Goal: Complete application form

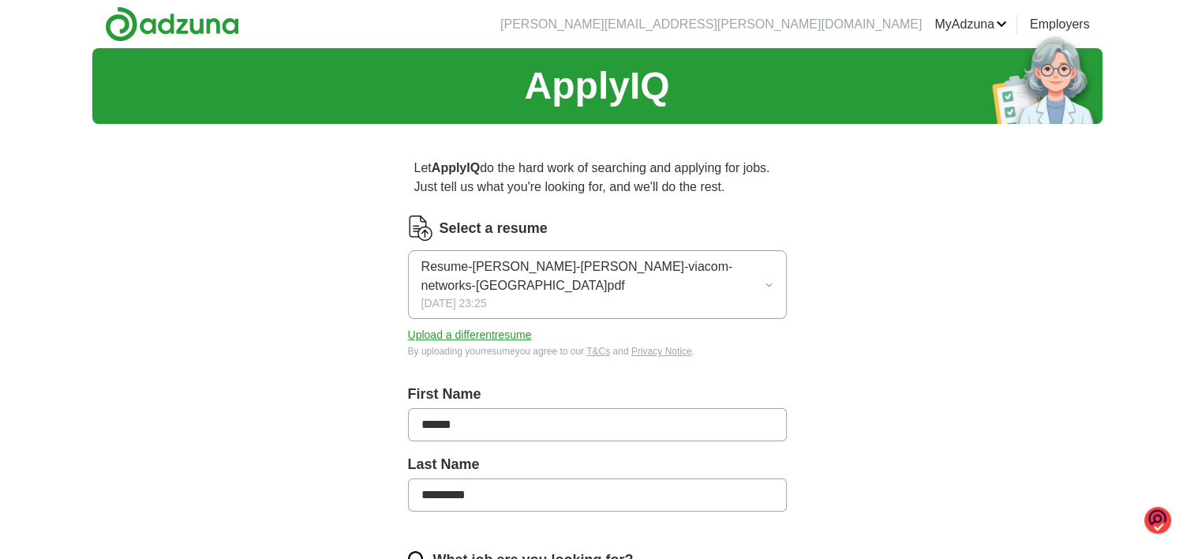
click at [771, 279] on icon "button" at bounding box center [769, 285] width 9 height 13
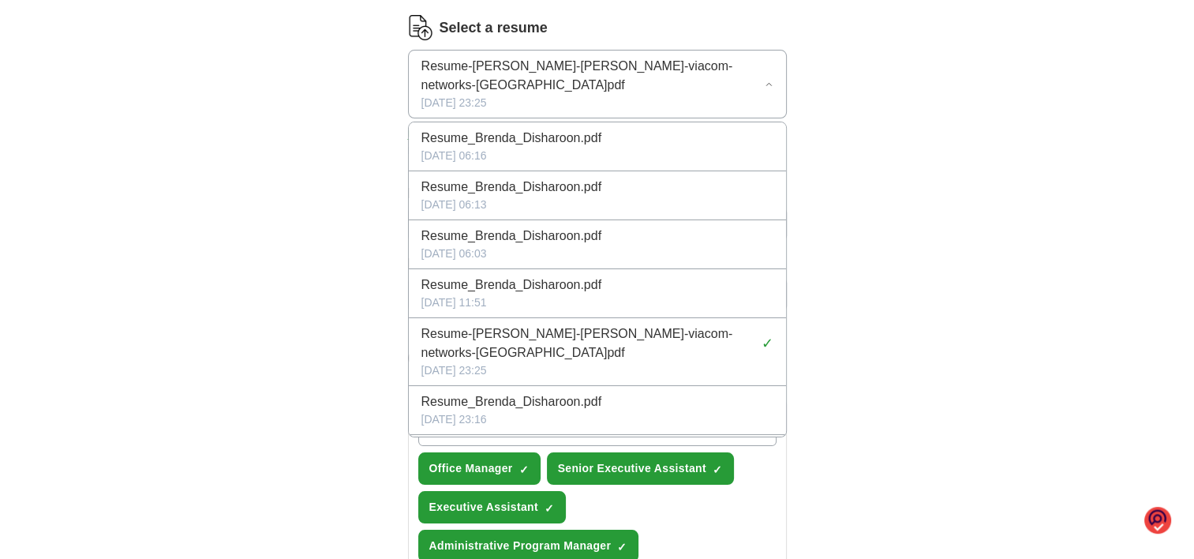
scroll to position [237, 0]
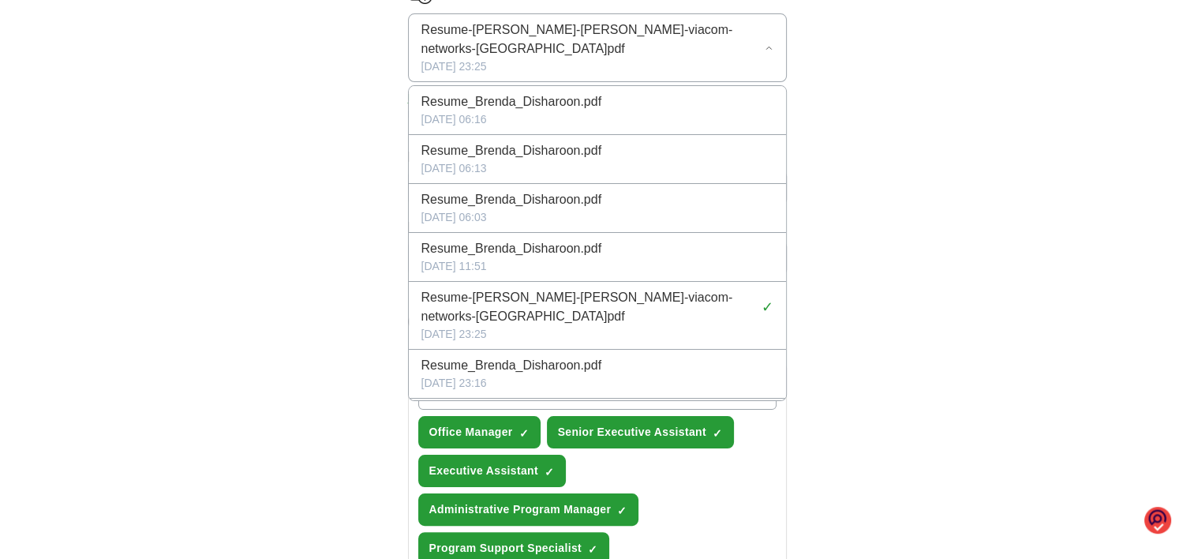
click at [531, 356] on span "Resume_Brenda_Disharoon.pdf" at bounding box center [512, 365] width 181 height 19
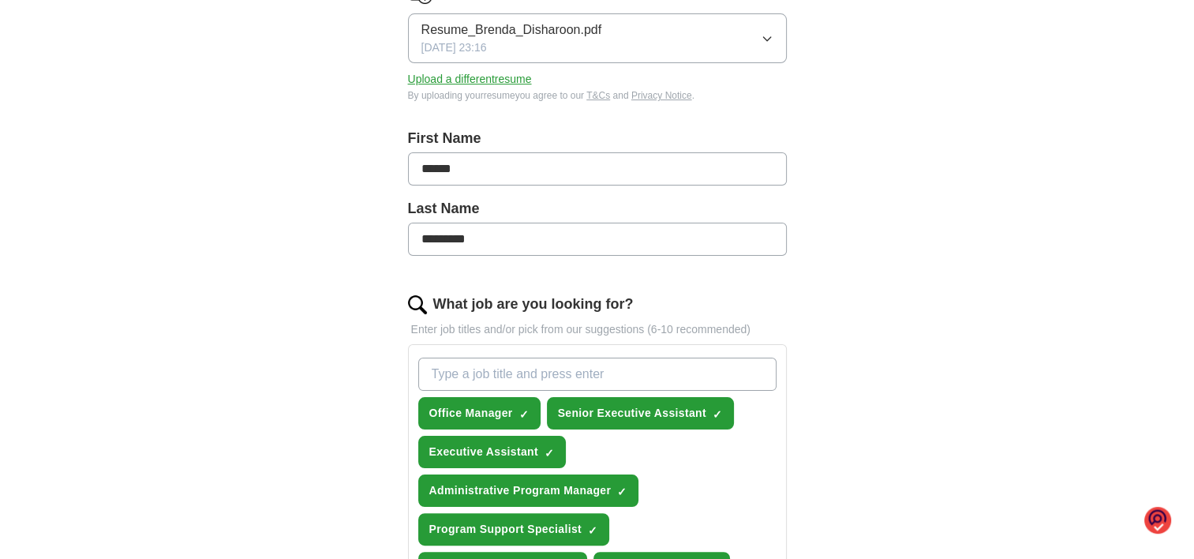
click at [477, 77] on button "Upload a different resume" at bounding box center [470, 79] width 124 height 17
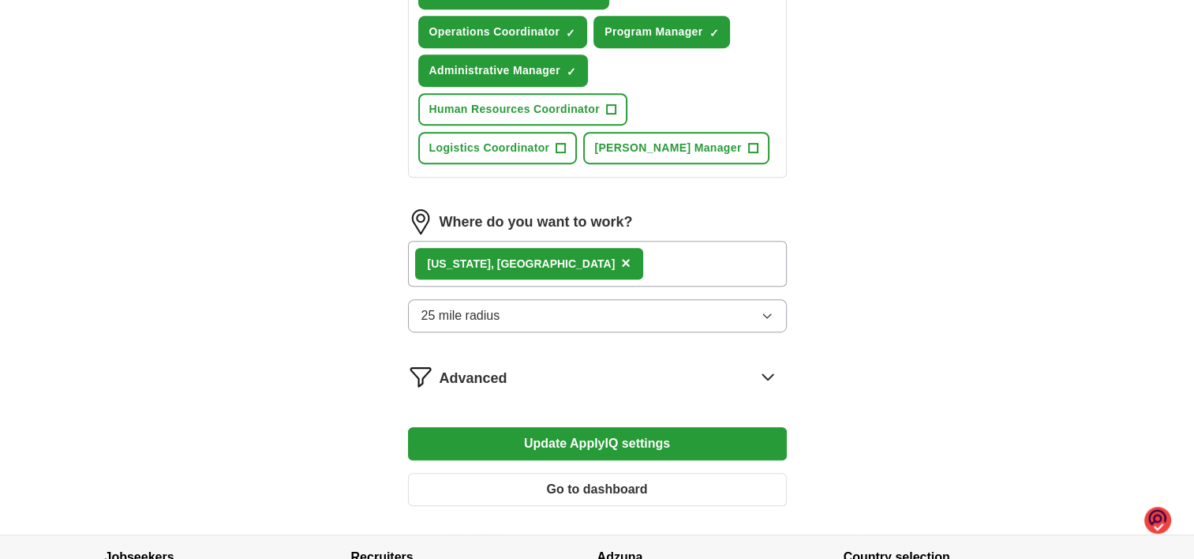
scroll to position [789, 0]
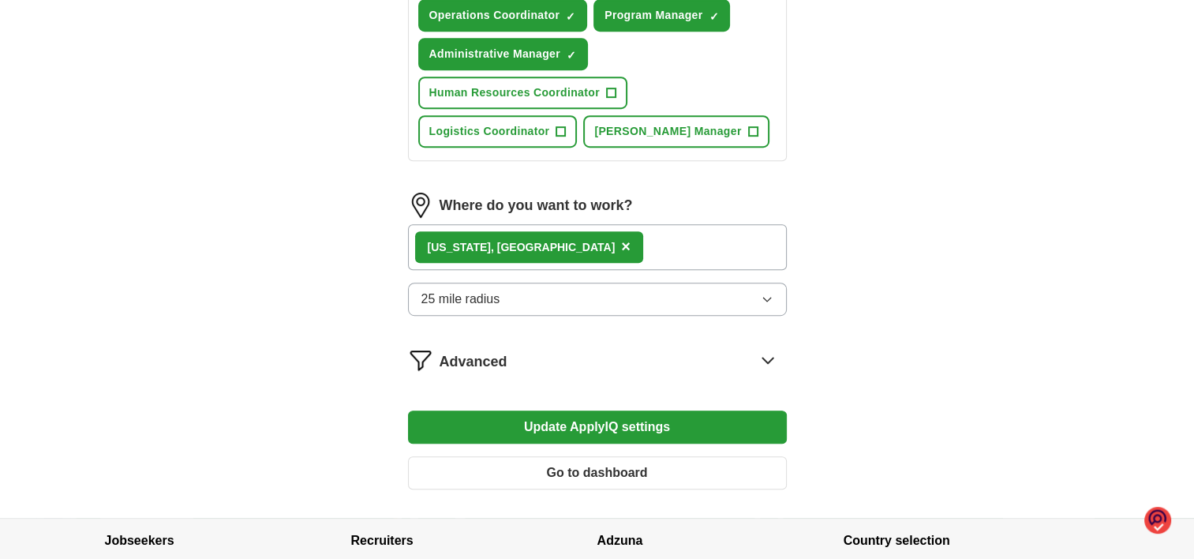
click at [767, 293] on icon "button" at bounding box center [767, 299] width 13 height 13
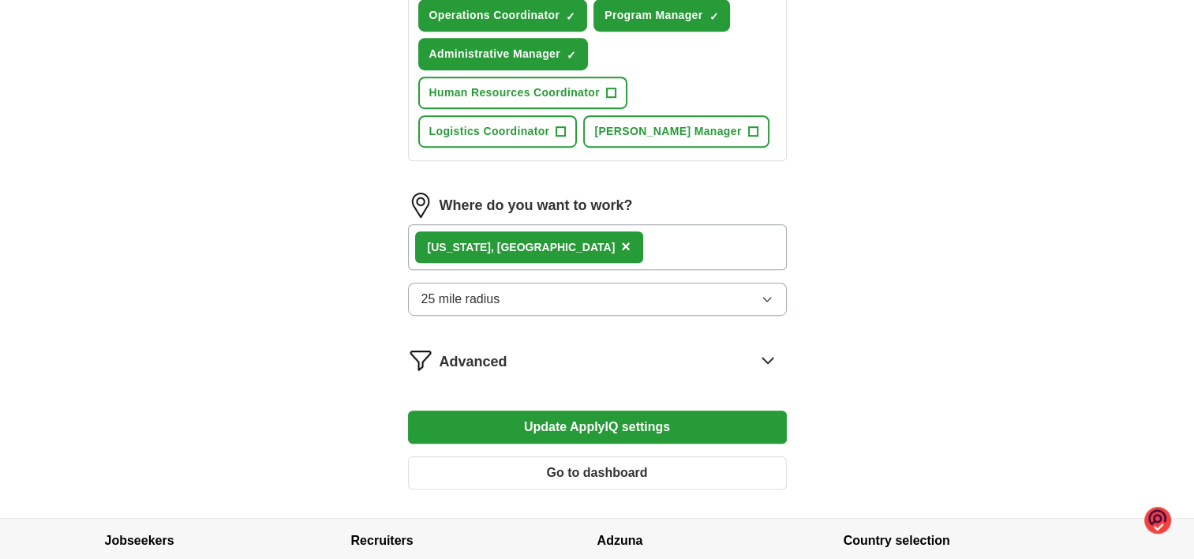
click at [621, 240] on span "×" at bounding box center [625, 246] width 9 height 17
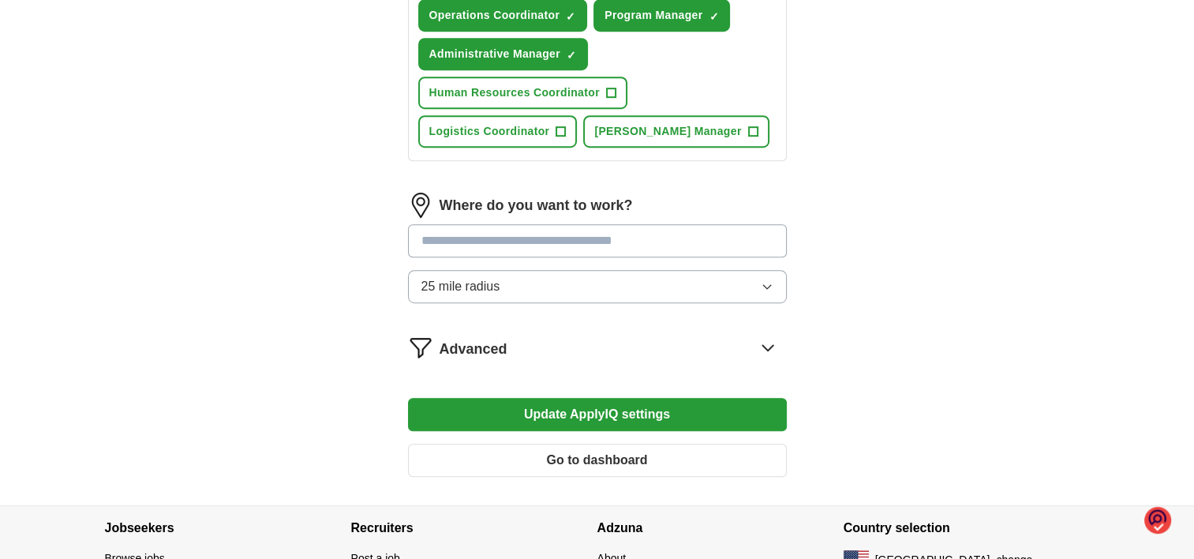
click at [530, 234] on input at bounding box center [597, 240] width 379 height 33
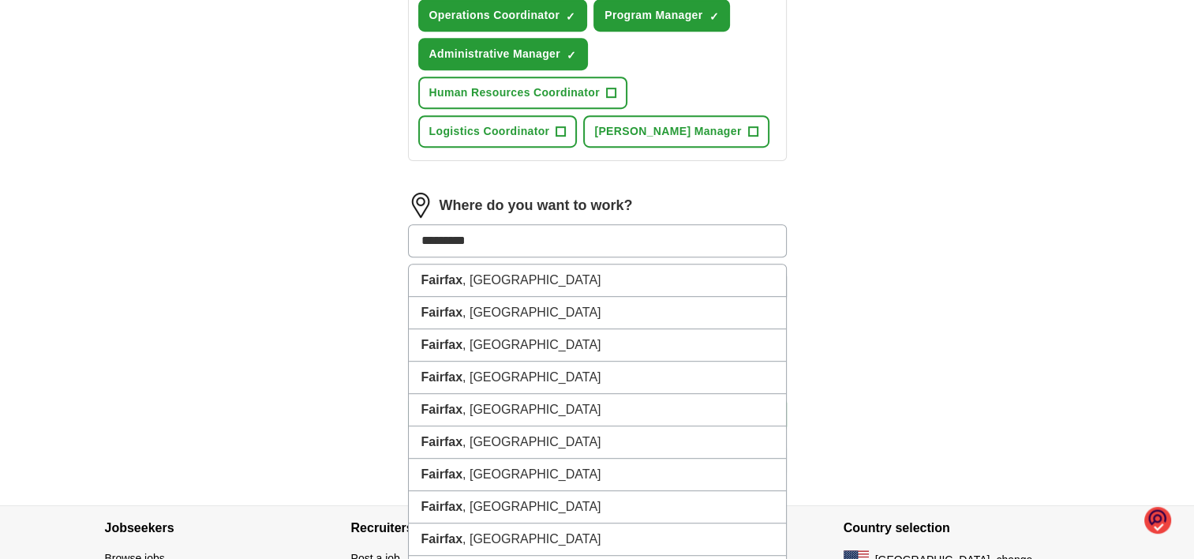
type input "**********"
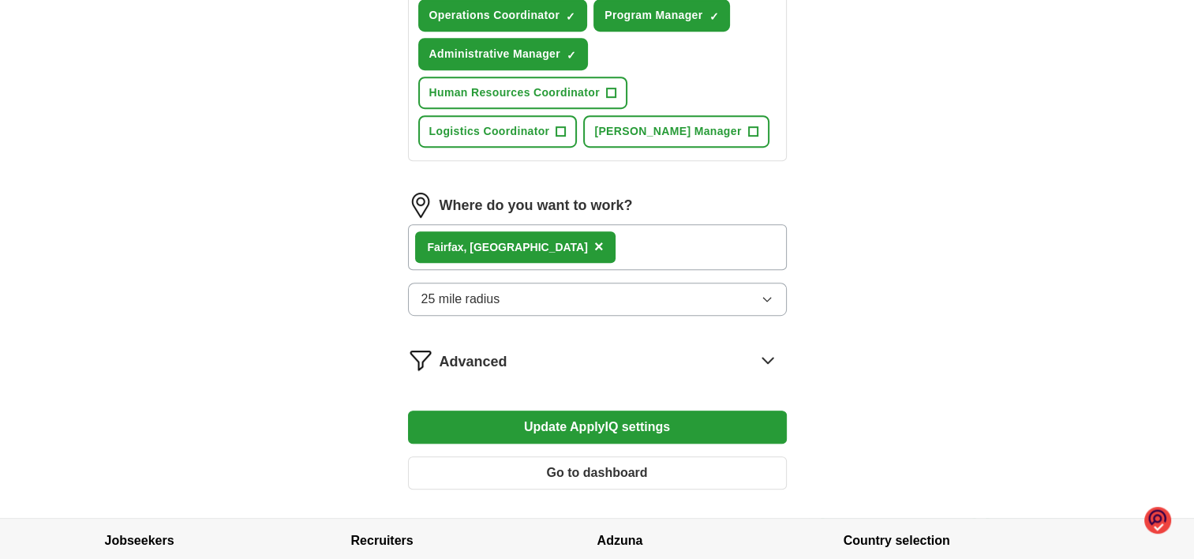
click at [773, 354] on icon at bounding box center [768, 359] width 25 height 25
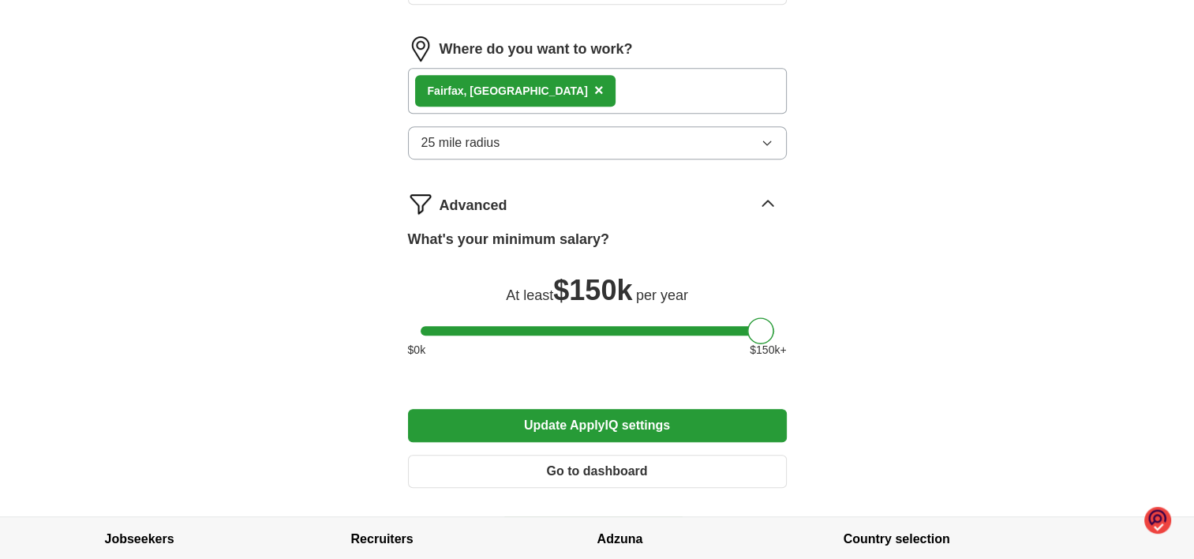
scroll to position [947, 0]
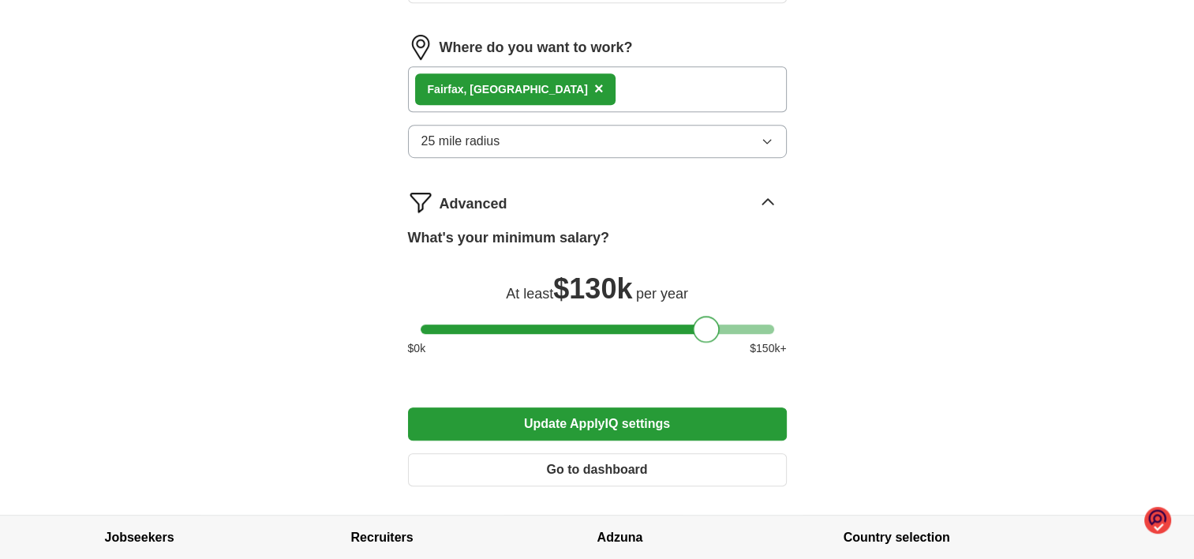
drag, startPoint x: 758, startPoint y: 323, endPoint x: 703, endPoint y: 322, distance: 55.3
click at [703, 322] on div at bounding box center [706, 329] width 27 height 27
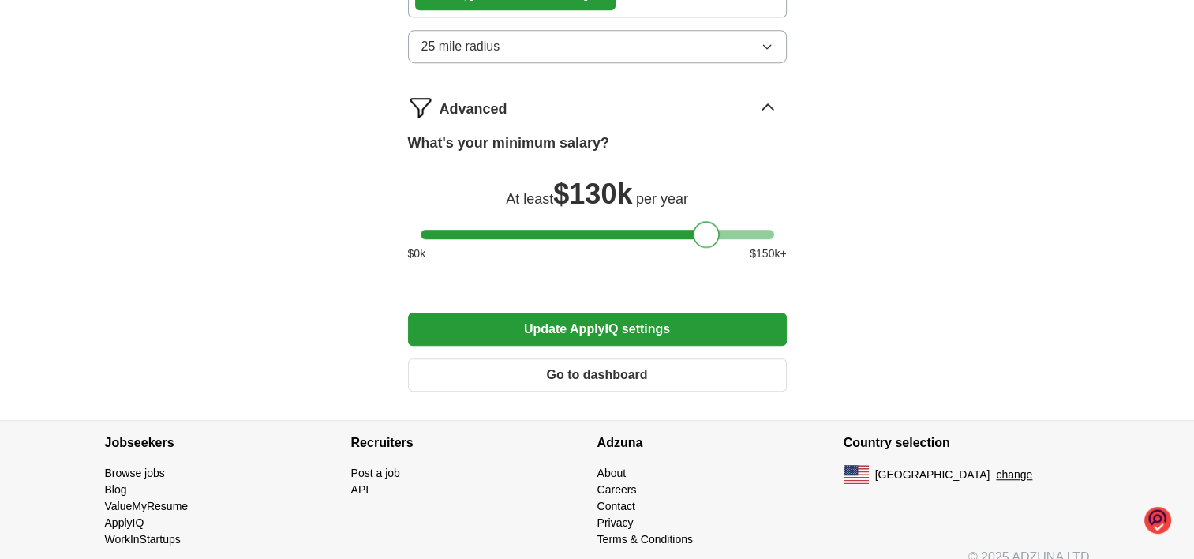
scroll to position [1055, 0]
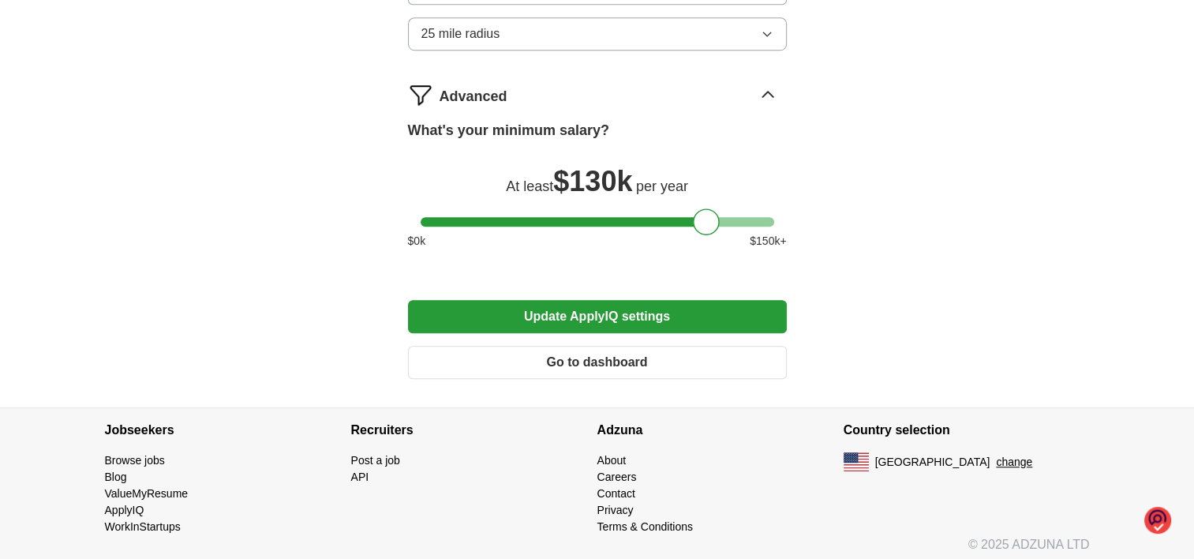
click at [625, 310] on button "Update ApplyIQ settings" at bounding box center [597, 316] width 379 height 33
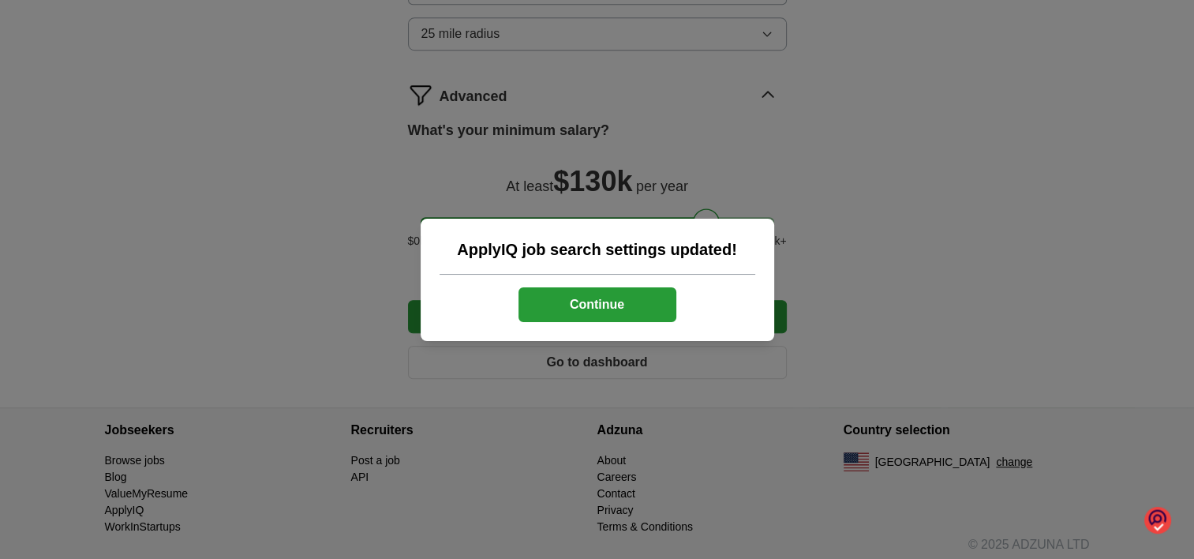
click at [585, 306] on button "Continue" at bounding box center [598, 304] width 158 height 35
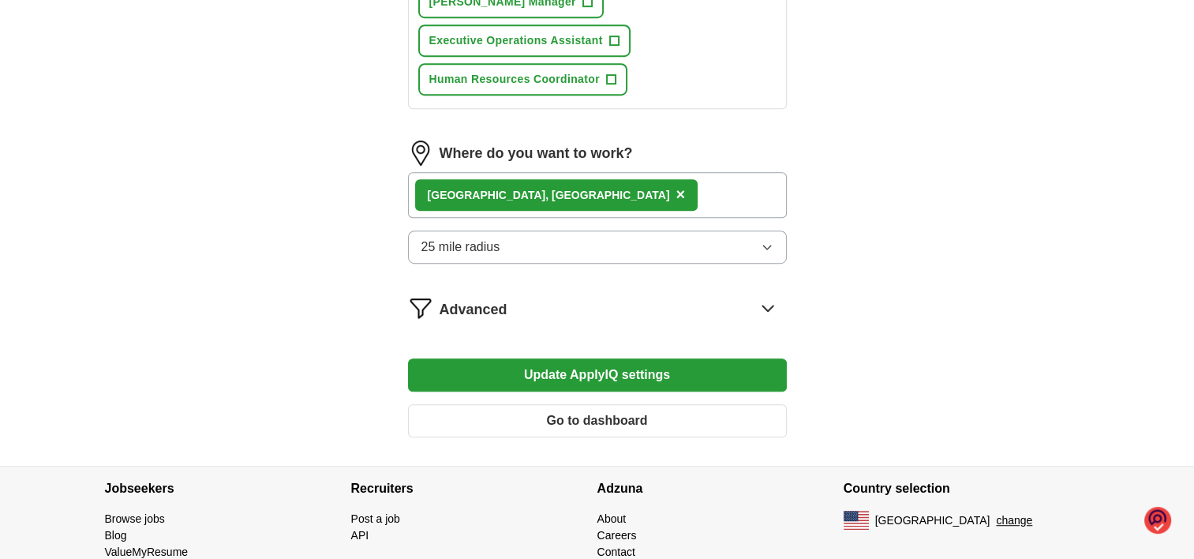
scroll to position [895, 0]
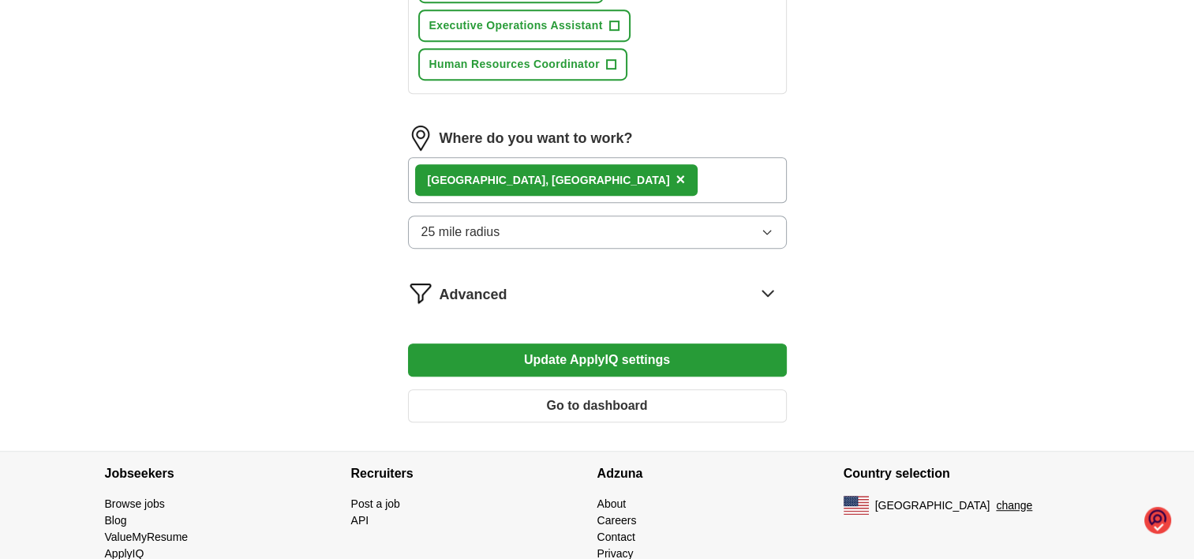
click at [766, 280] on icon at bounding box center [768, 292] width 25 height 25
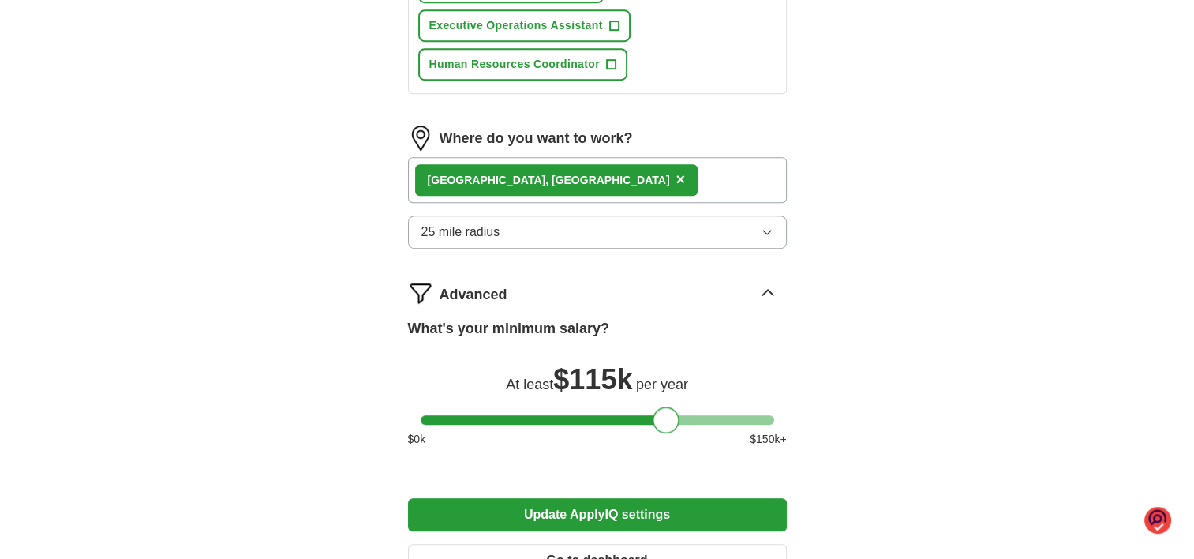
drag, startPoint x: 701, startPoint y: 367, endPoint x: 660, endPoint y: 367, distance: 41.1
click at [660, 407] on div at bounding box center [666, 420] width 27 height 27
click at [563, 498] on button "Update ApplyIQ settings" at bounding box center [597, 514] width 379 height 33
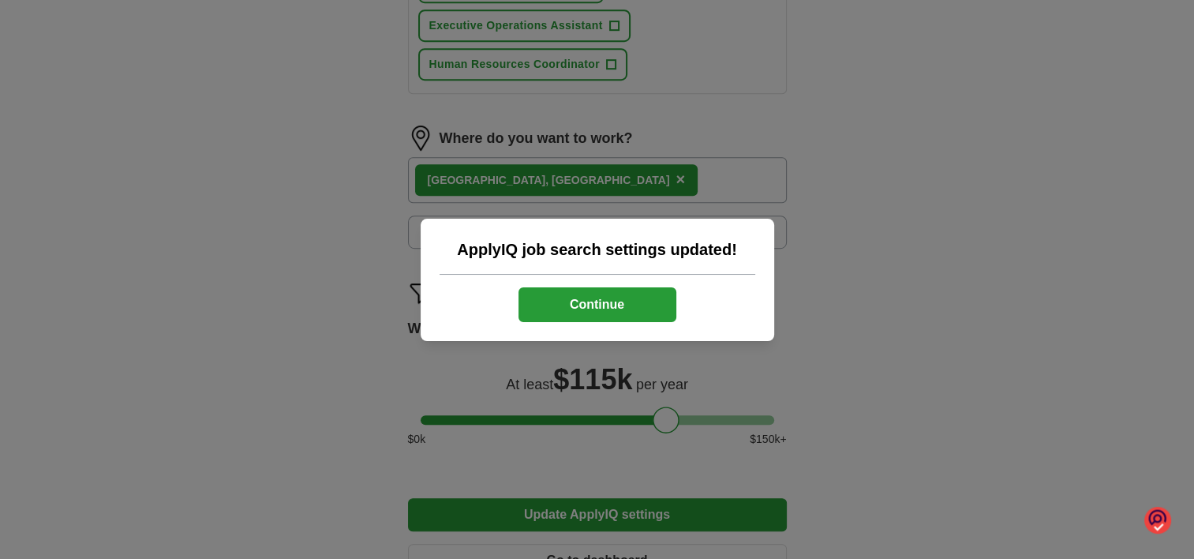
click at [606, 300] on button "Continue" at bounding box center [598, 304] width 158 height 35
